Goal: Information Seeking & Learning: Learn about a topic

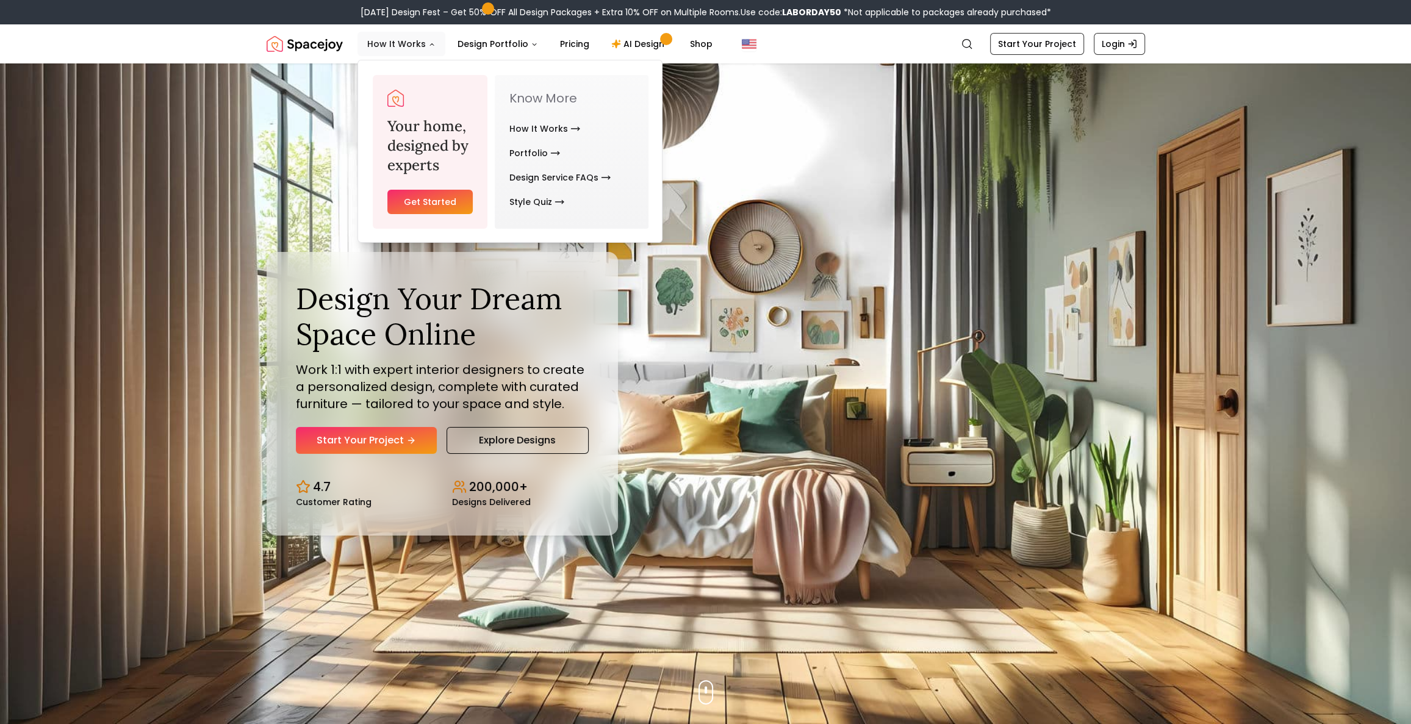
click at [417, 48] on button "How It Works" at bounding box center [402, 44] width 88 height 24
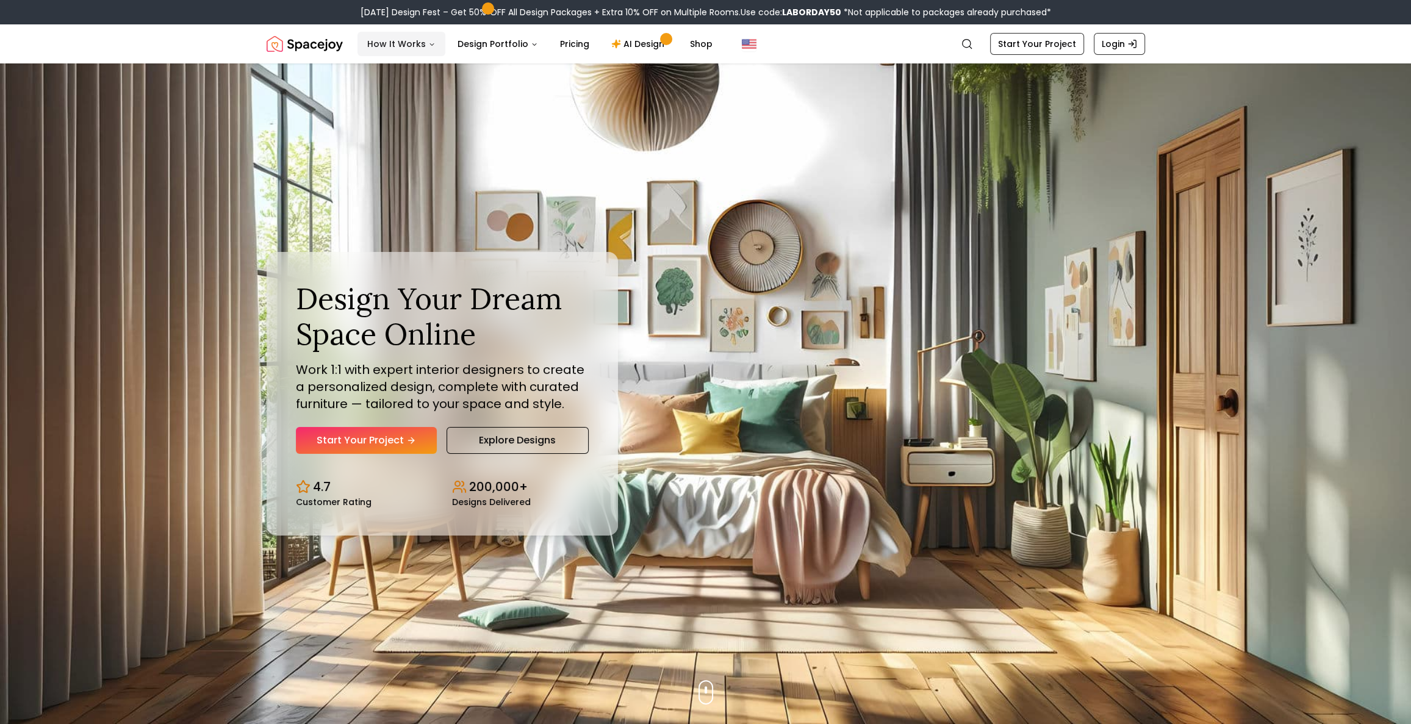
click at [428, 45] on icon "Main" at bounding box center [431, 44] width 7 height 7
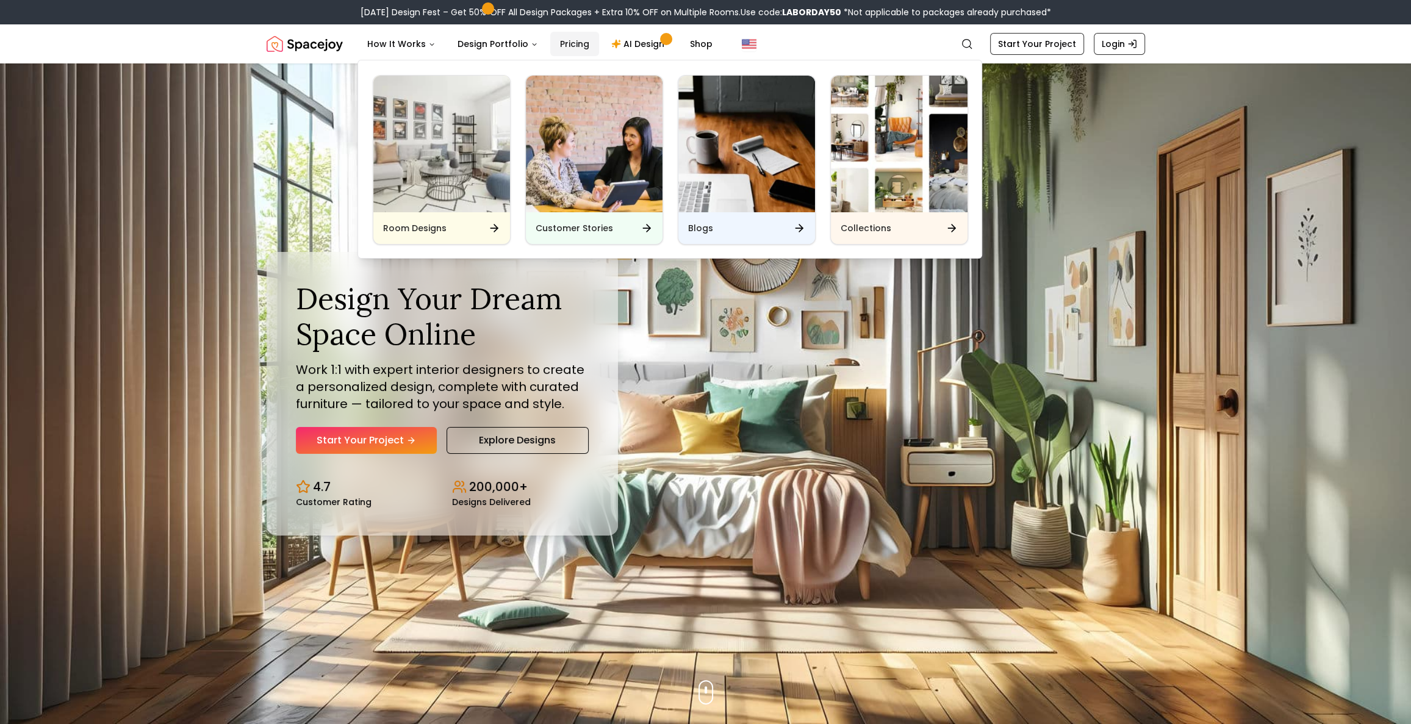
click at [567, 45] on link "Pricing" at bounding box center [574, 44] width 49 height 24
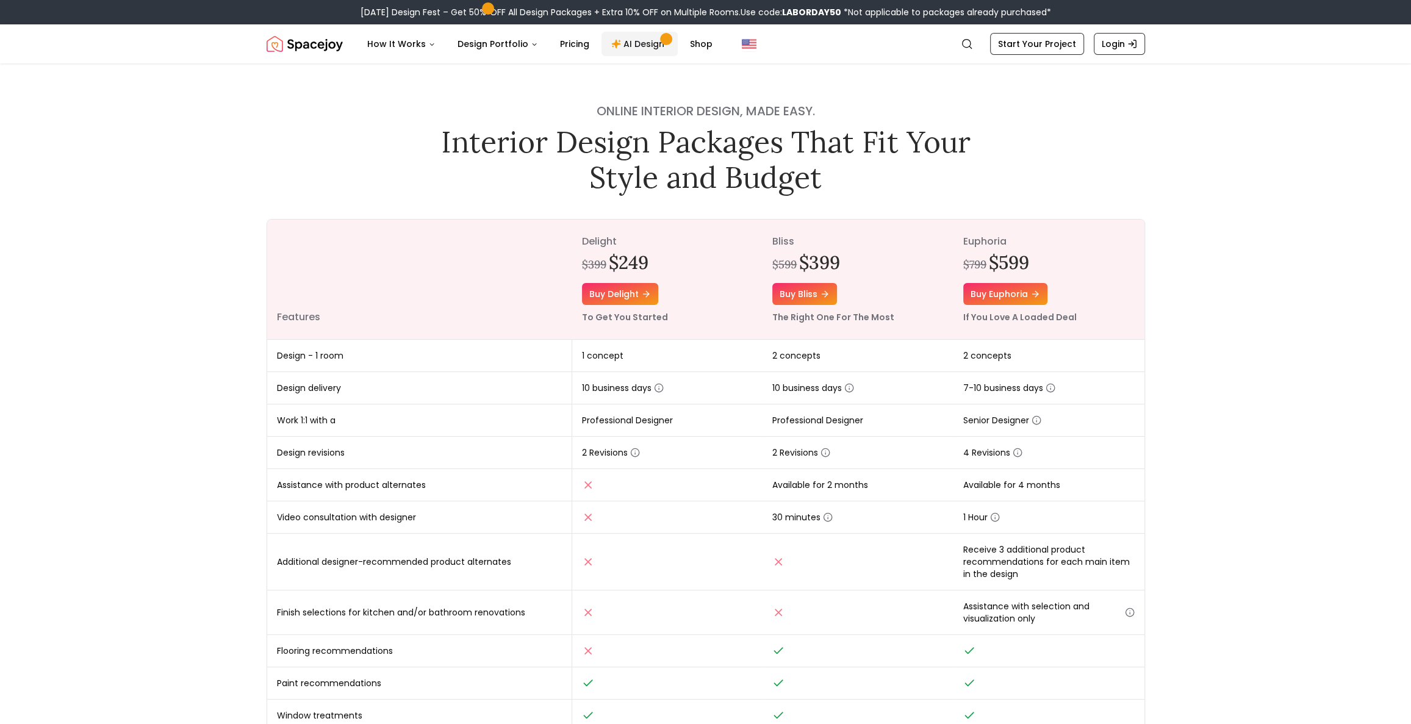
click at [643, 51] on link "AI Design" at bounding box center [640, 44] width 76 height 24
